Goal: Navigation & Orientation: Understand site structure

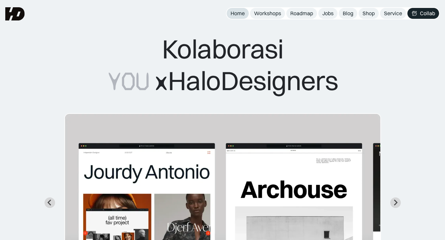
click at [237, 12] on div "Home" at bounding box center [238, 13] width 14 height 7
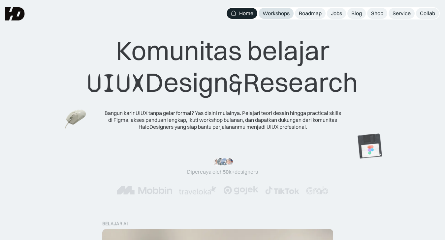
click at [290, 16] on link "Workshops" at bounding box center [276, 13] width 35 height 11
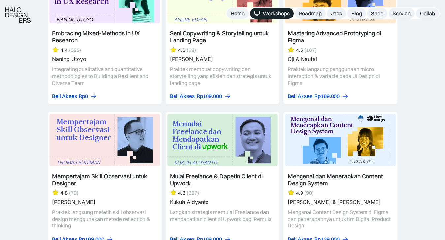
scroll to position [1628, 0]
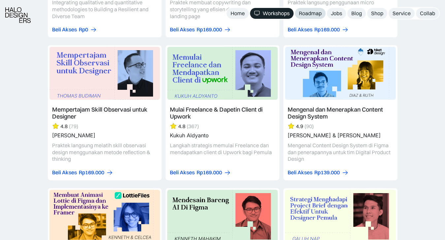
click at [308, 16] on div "Roadmap" at bounding box center [310, 13] width 23 height 7
